Goal: Task Accomplishment & Management: Complete application form

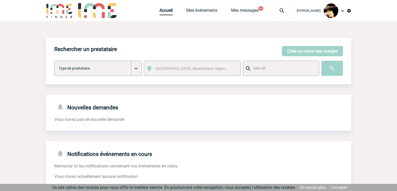
scroll to position [140, 0]
click at [162, 11] on link "Accueil" at bounding box center [165, 11] width 13 height 7
click at [278, 11] on img at bounding box center [281, 11] width 19 height 6
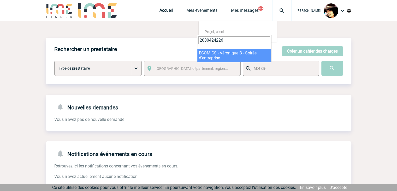
type input "2000424226"
select select "23727"
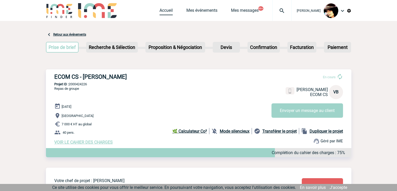
drag, startPoint x: 162, startPoint y: 9, endPoint x: 165, endPoint y: 10, distance: 3.5
click at [162, 9] on link "Accueil" at bounding box center [165, 11] width 13 height 7
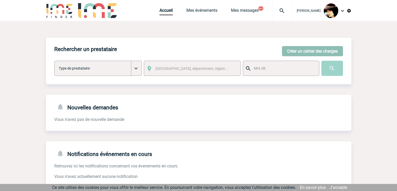
click at [302, 51] on button "Créer un cahier des charges" at bounding box center [312, 51] width 61 height 10
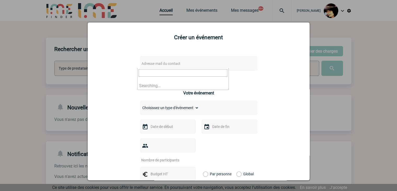
click at [173, 64] on span "Adresse mail du contact" at bounding box center [160, 63] width 39 height 4
type input "sabrina.debbiche@arkema.com"
